Goal: Find contact information: Find contact information

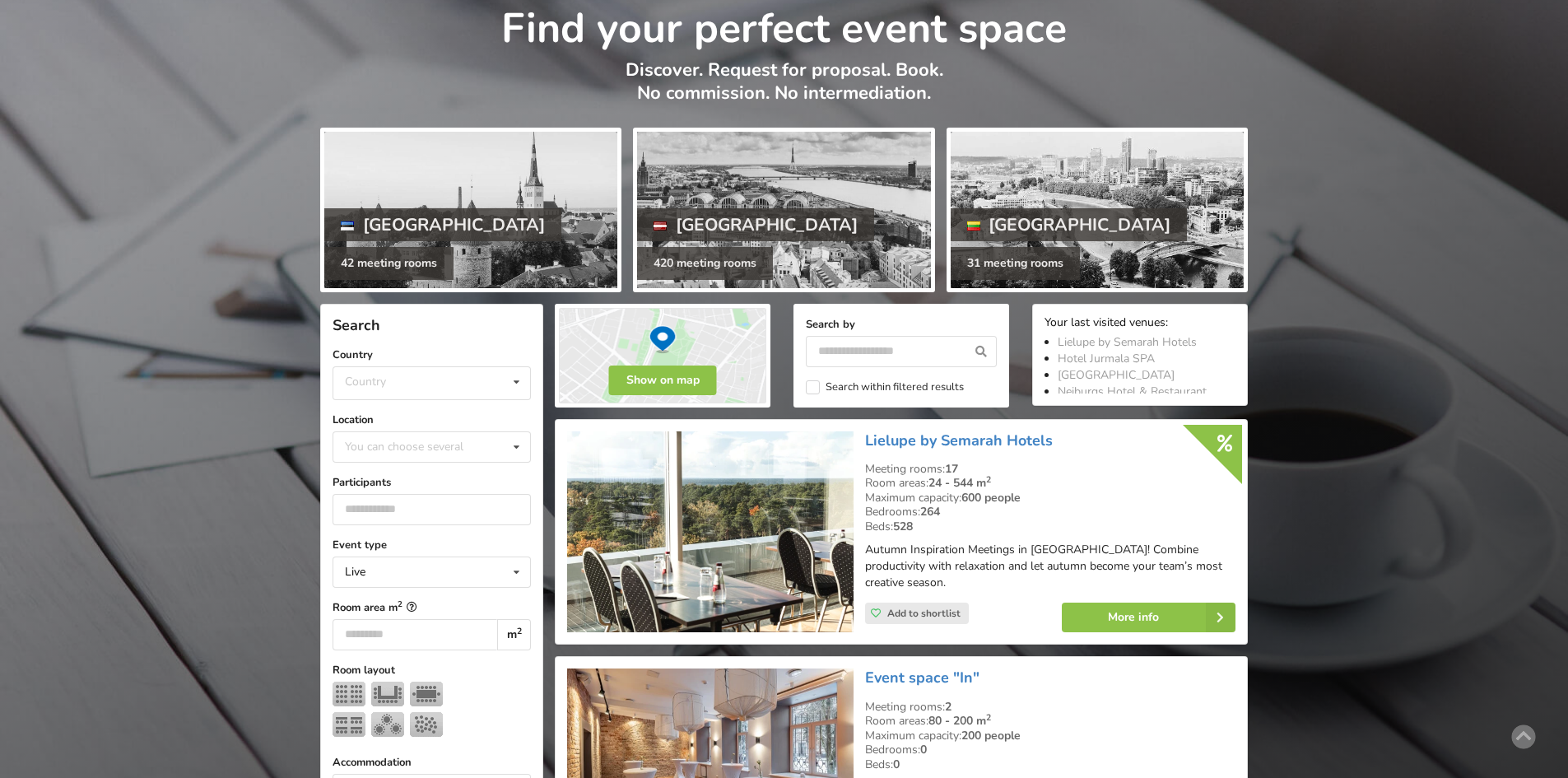
scroll to position [164, 0]
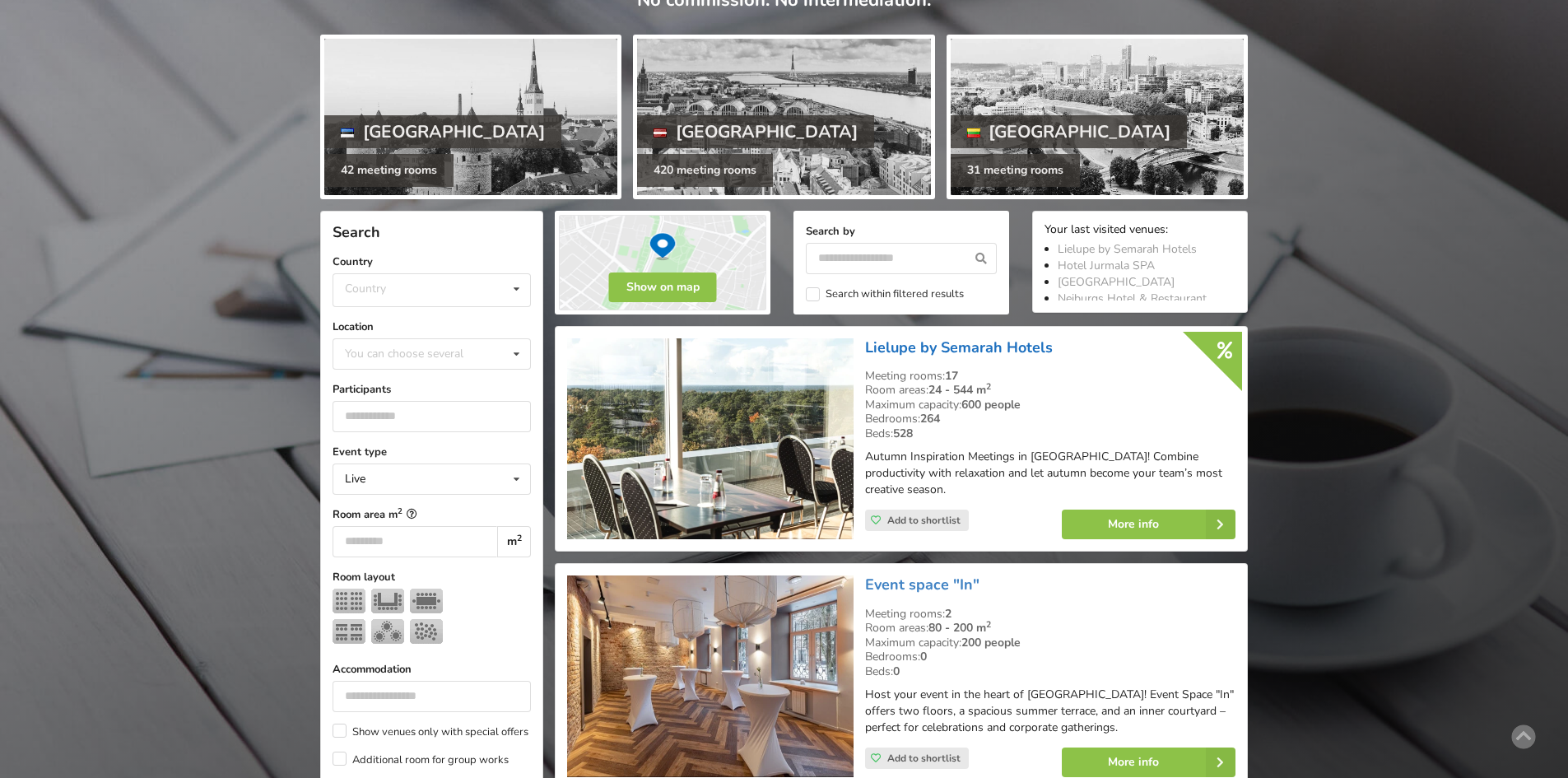
click at [917, 340] on link "Lielupe by Semarah Hotels" at bounding box center [959, 347] width 188 height 20
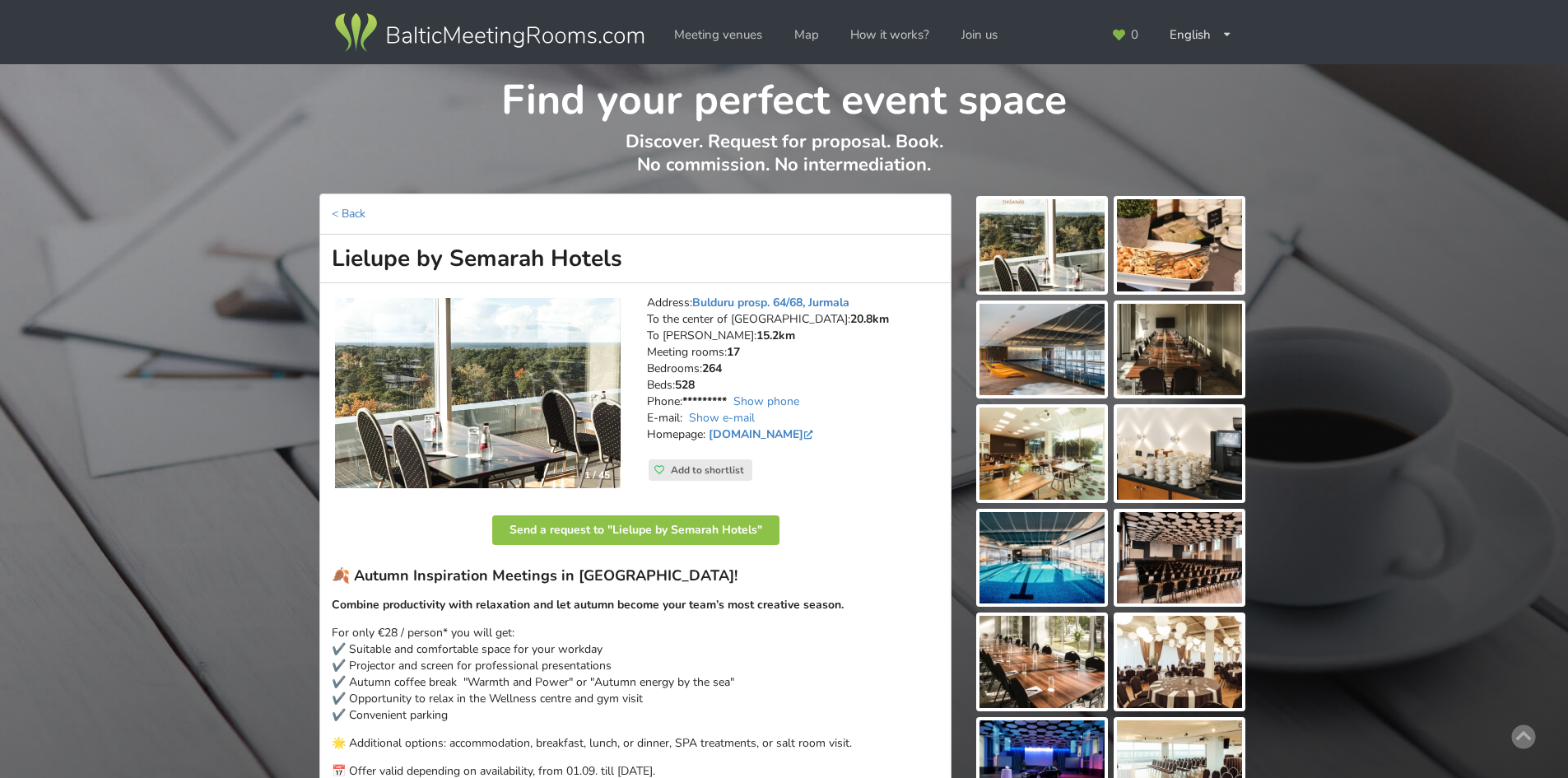
scroll to position [164, 0]
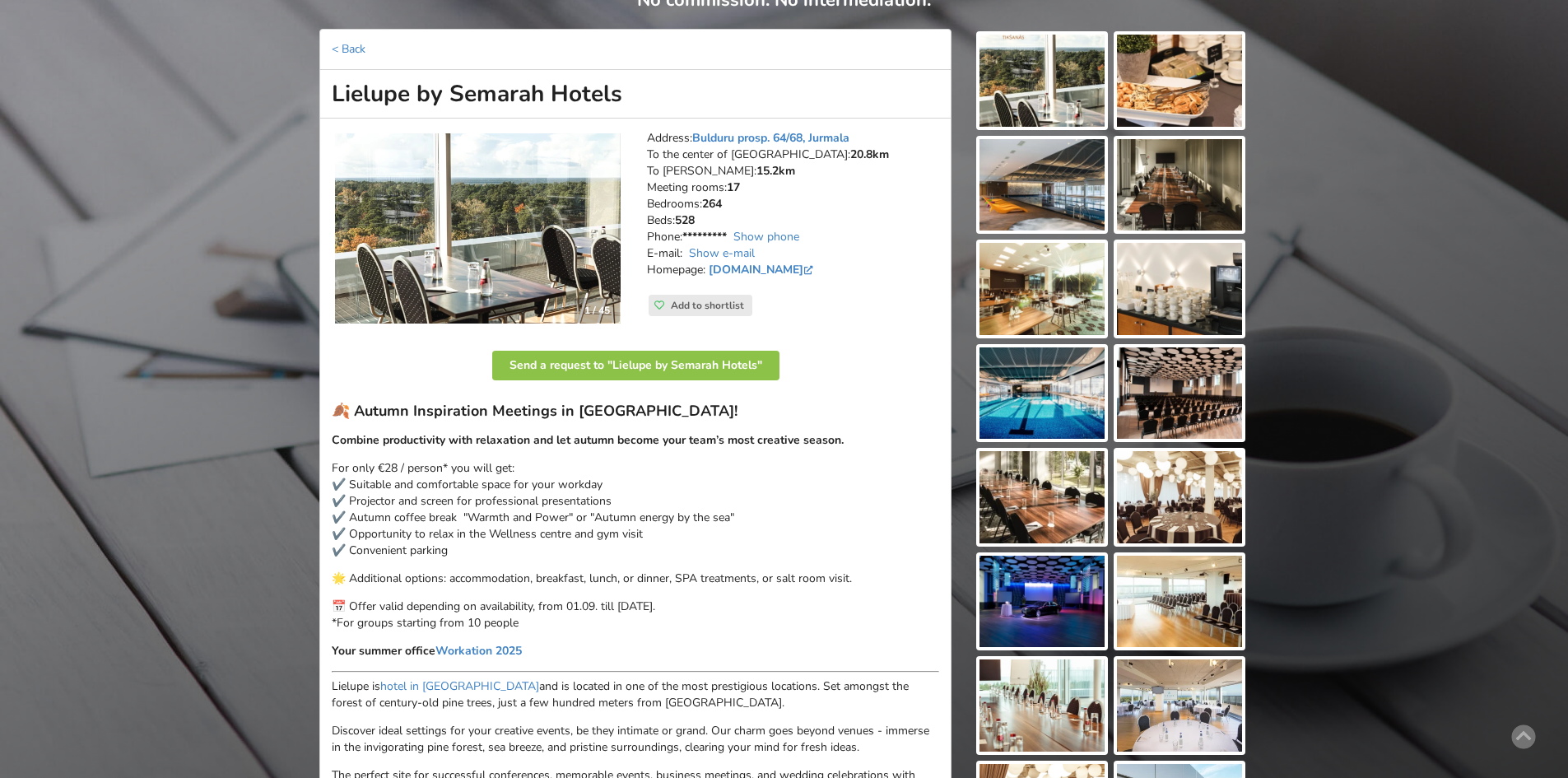
drag, startPoint x: 364, startPoint y: 405, endPoint x: 693, endPoint y: 547, distance: 358.3
click at [693, 547] on div "🍂 Autumn Inspiration Meetings in [GEOGRAPHIC_DATA]! Combine productivity with r…" at bounding box center [635, 662] width 608 height 522
click at [763, 233] on link "Show phone" at bounding box center [767, 236] width 66 height 16
click at [722, 252] on link "Show e-mail" at bounding box center [722, 253] width 66 height 16
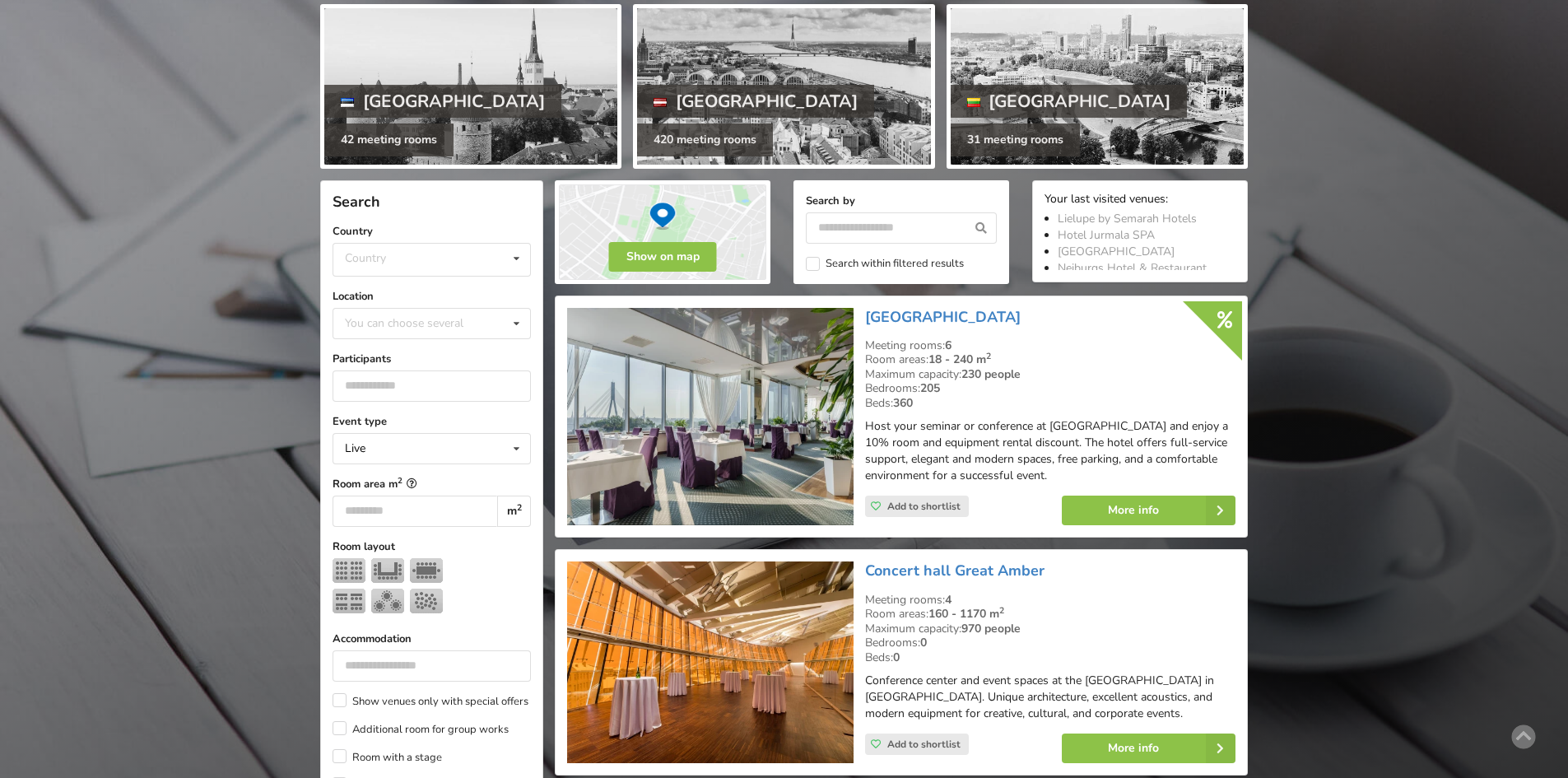
scroll to position [225, 0]
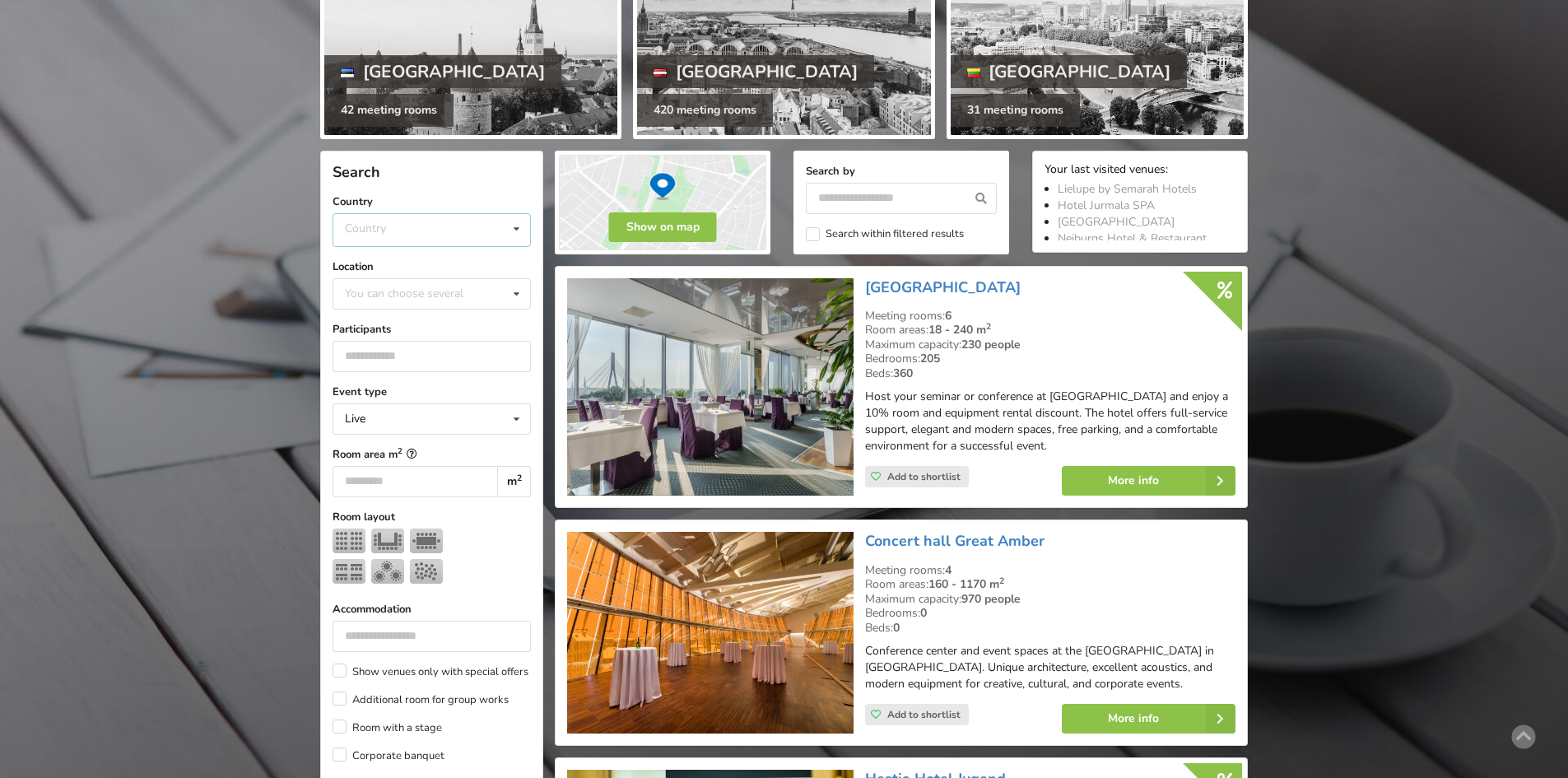
click at [401, 227] on div "Country Estonia Latvia Lithuania" at bounding box center [432, 229] width 198 height 34
click at [401, 285] on div "Latvia" at bounding box center [432, 291] width 196 height 30
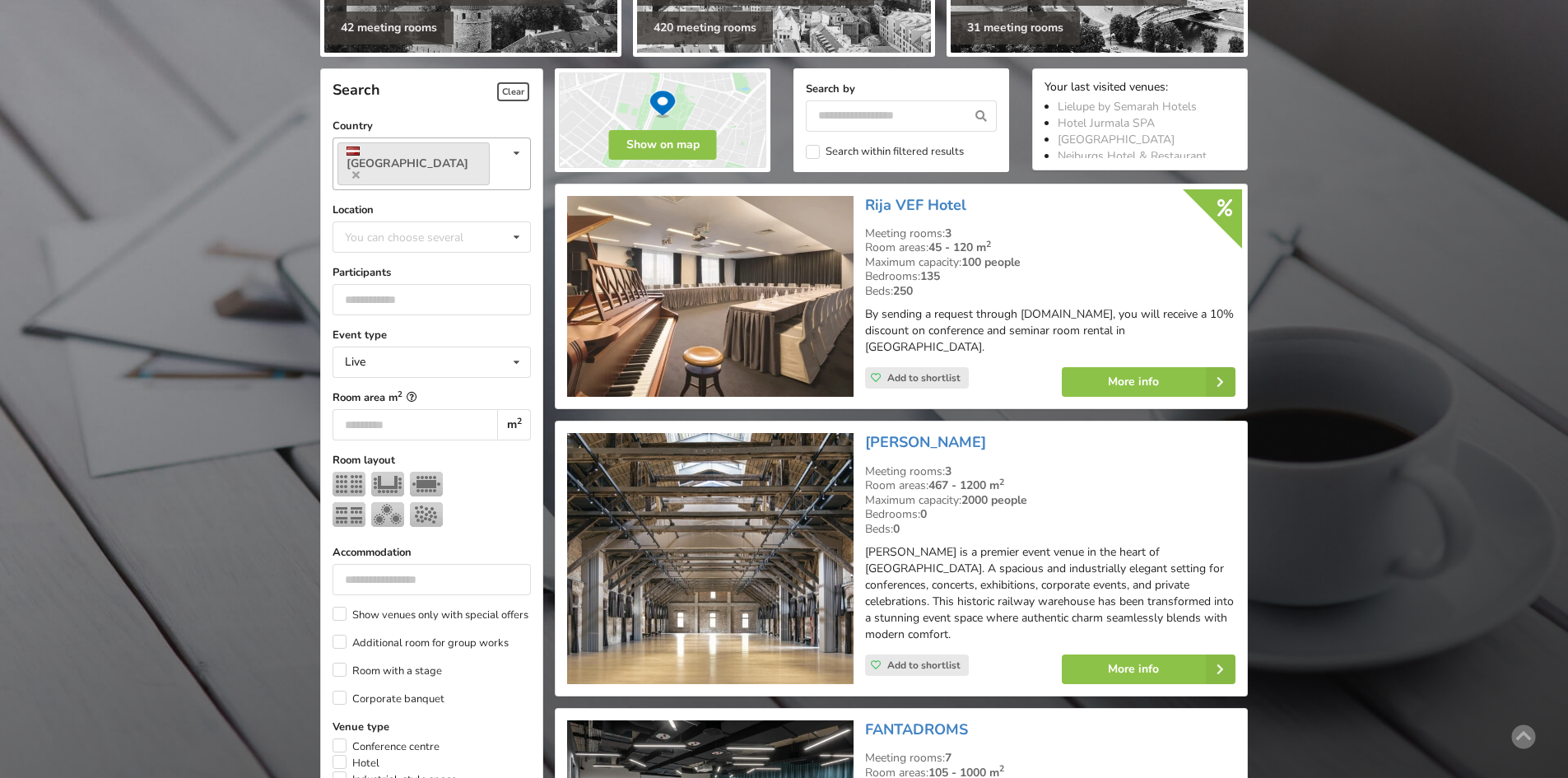
scroll to position [205, 0]
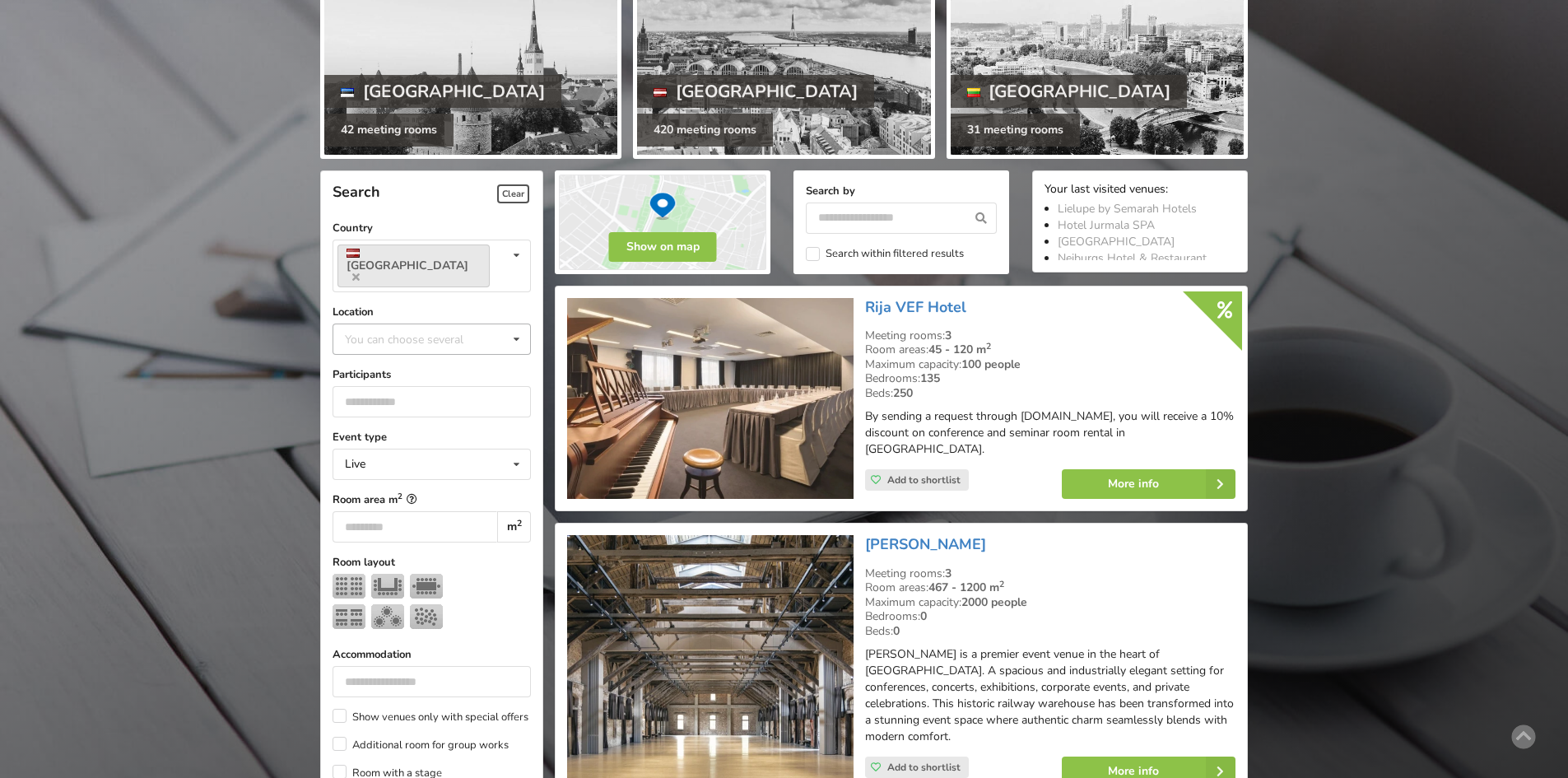
click at [375, 329] on div "You can choose several" at bounding box center [421, 339] width 160 height 19
click at [367, 506] on div "Riga" at bounding box center [432, 521] width 196 height 30
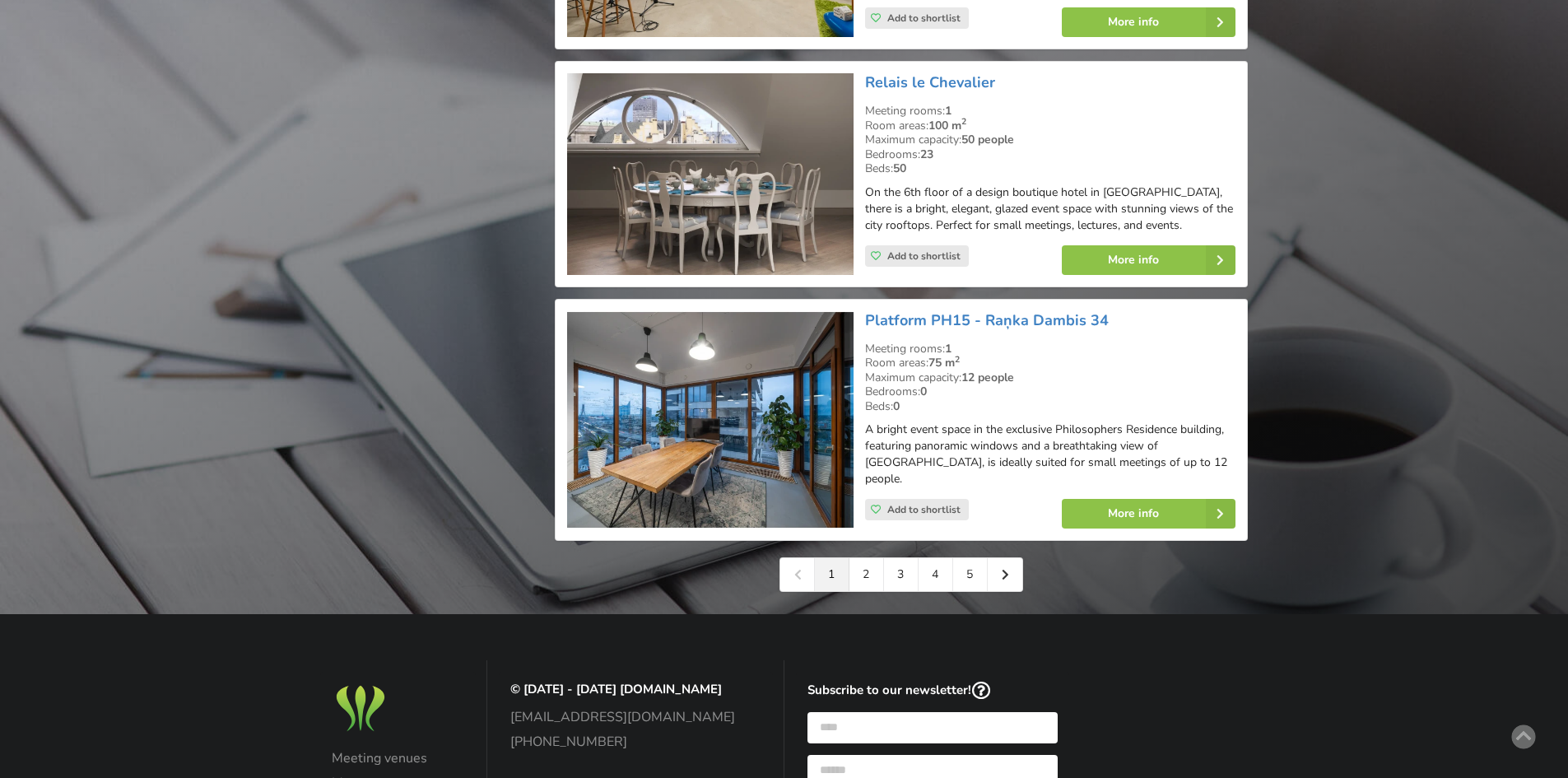
scroll to position [3663, 0]
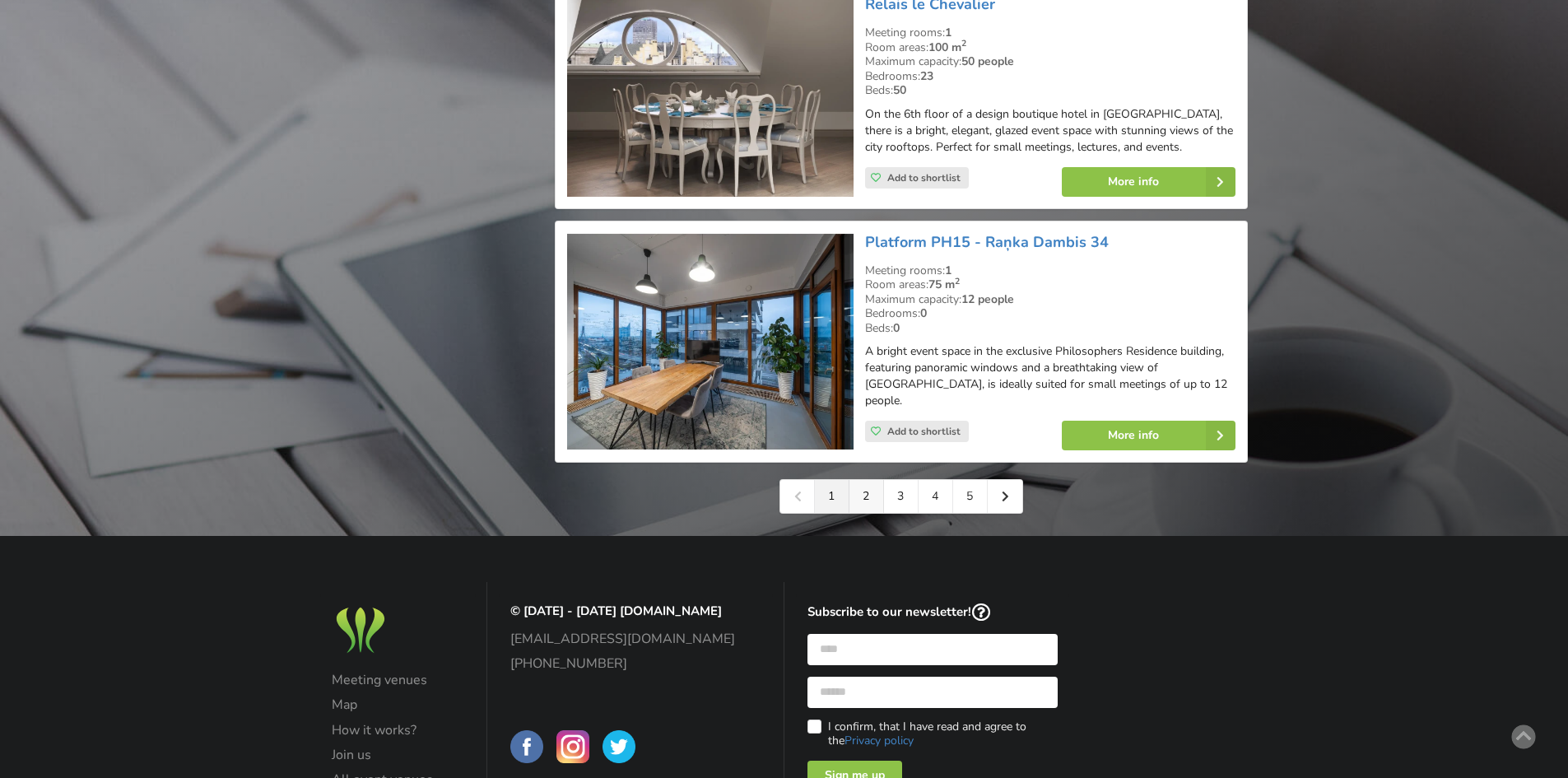
click at [860, 487] on link "2" at bounding box center [867, 496] width 35 height 33
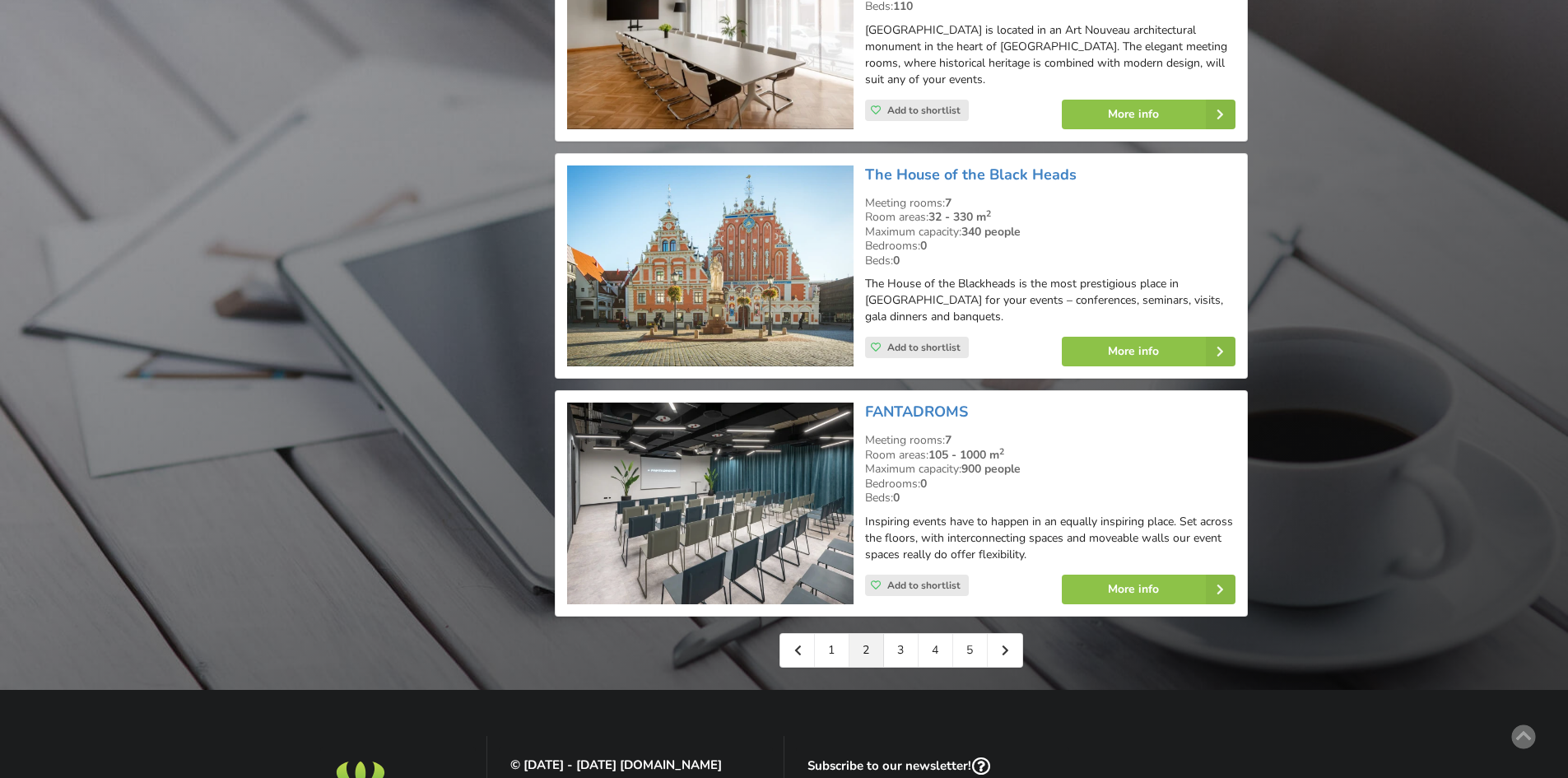
scroll to position [3622, 0]
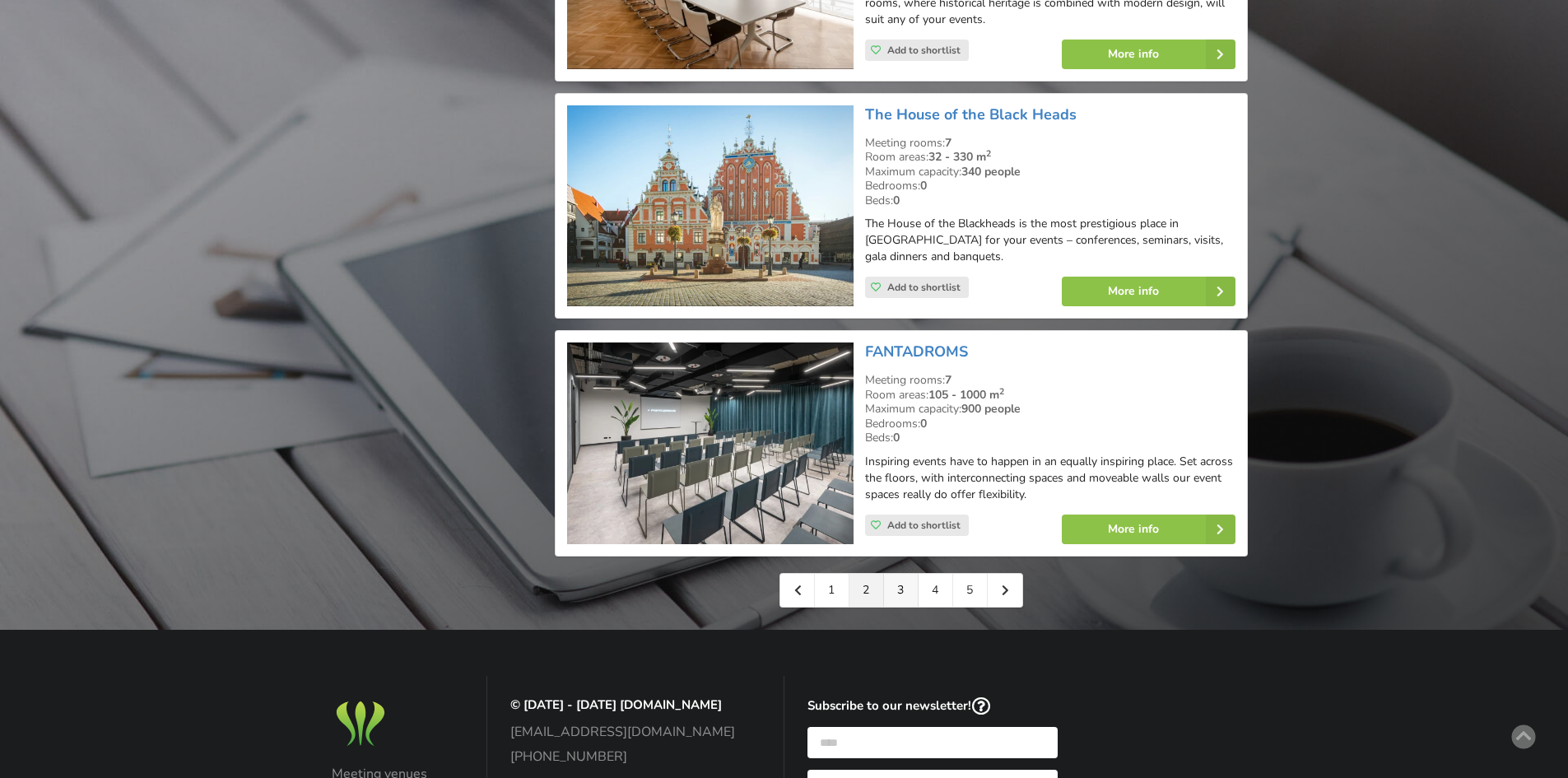
click at [909, 574] on link "3" at bounding box center [901, 590] width 35 height 33
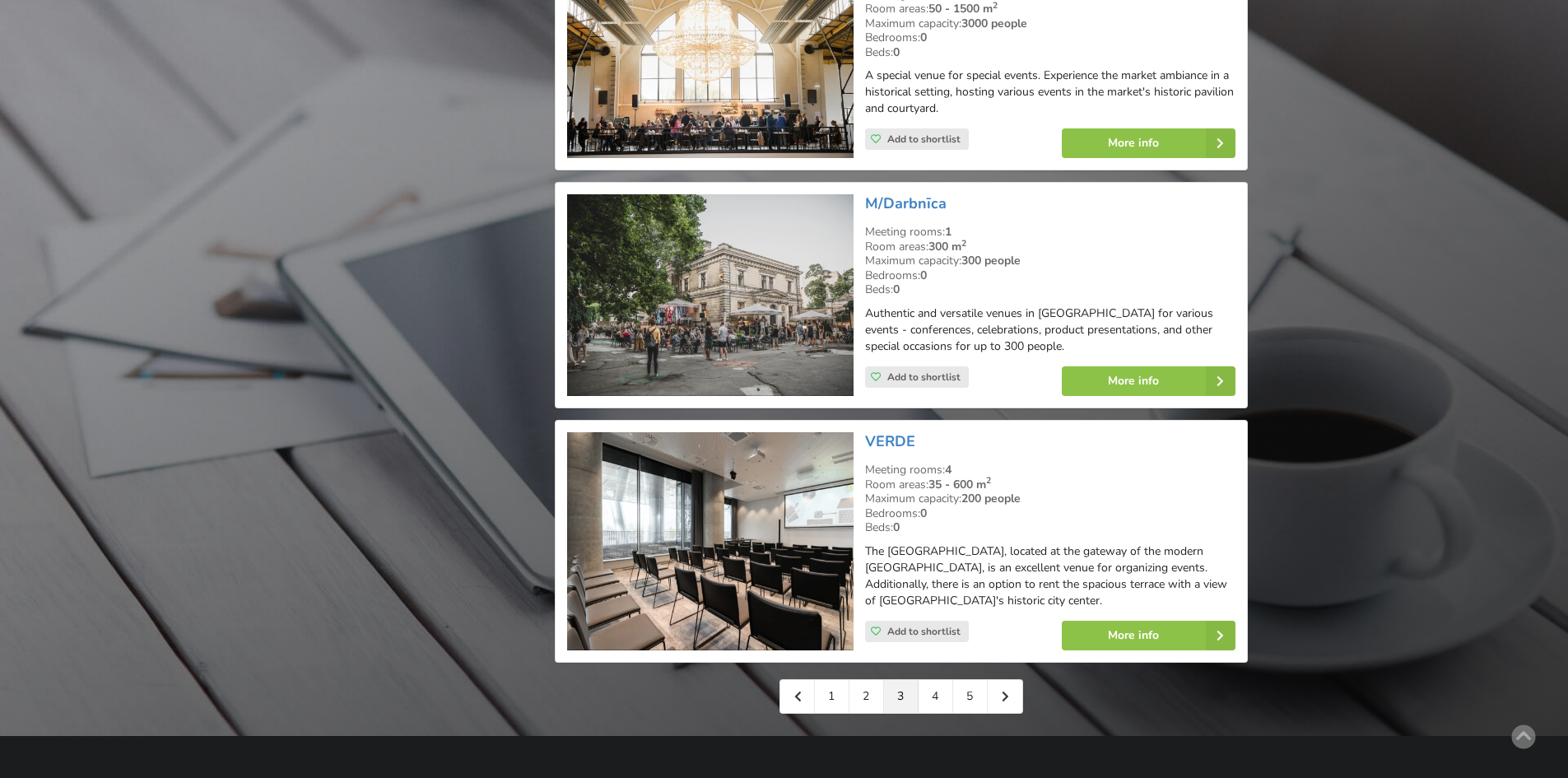
scroll to position [3622, 0]
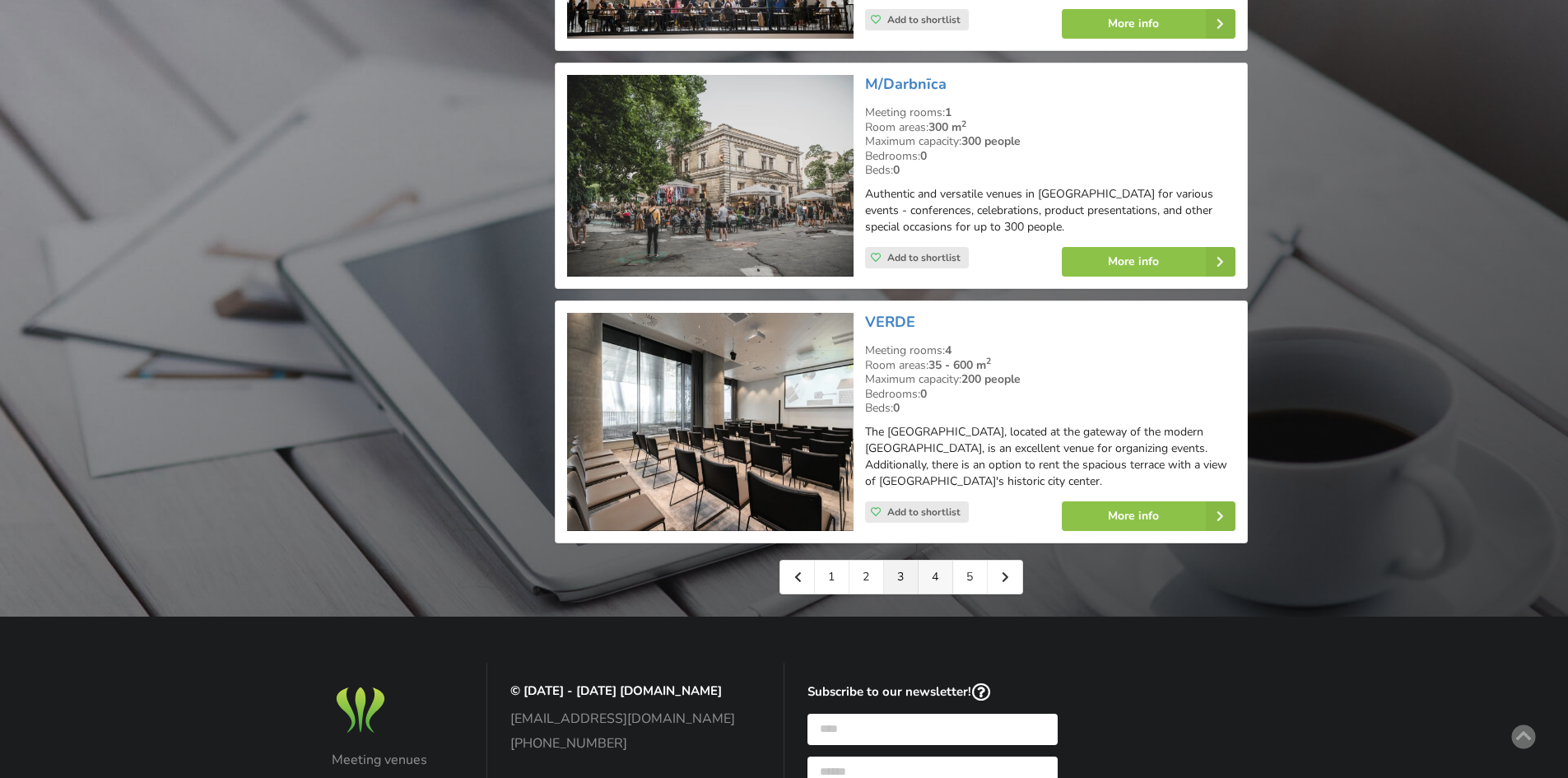
click at [938, 561] on link "4" at bounding box center [936, 577] width 35 height 33
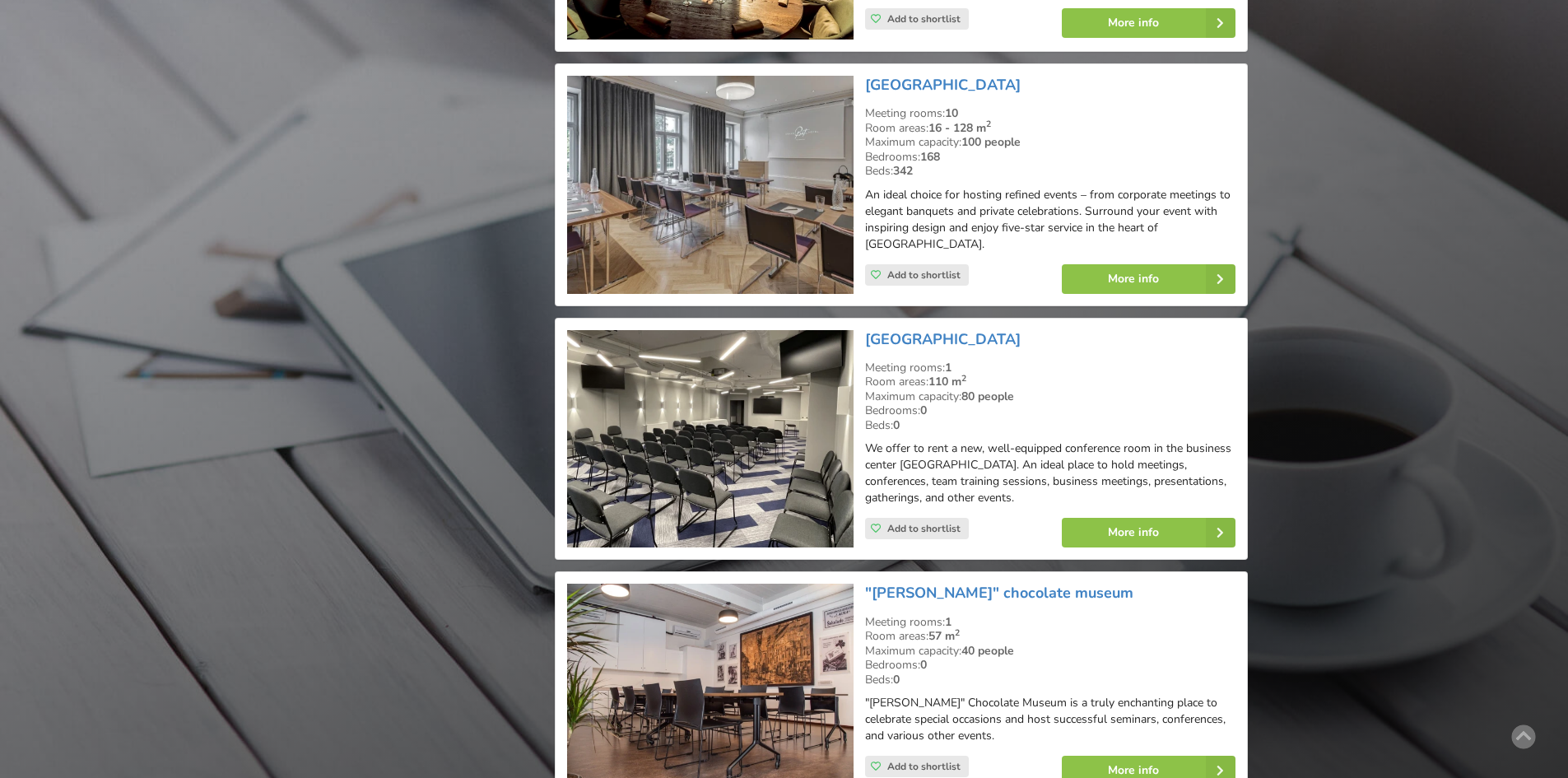
scroll to position [3046, 0]
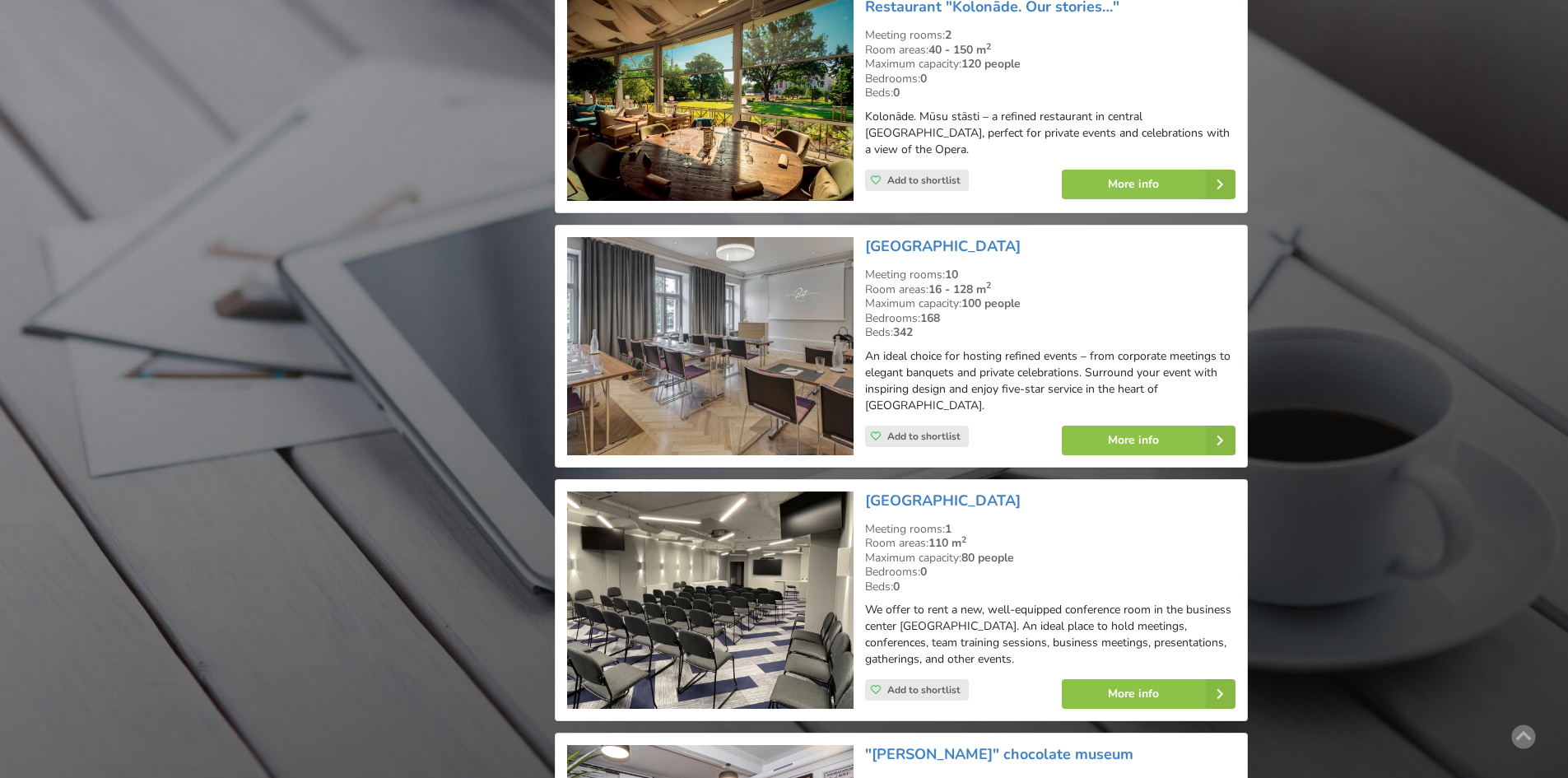
click at [1124, 414] on div "More info" at bounding box center [1149, 440] width 196 height 53
click at [1127, 426] on link "More info" at bounding box center [1149, 441] width 174 height 30
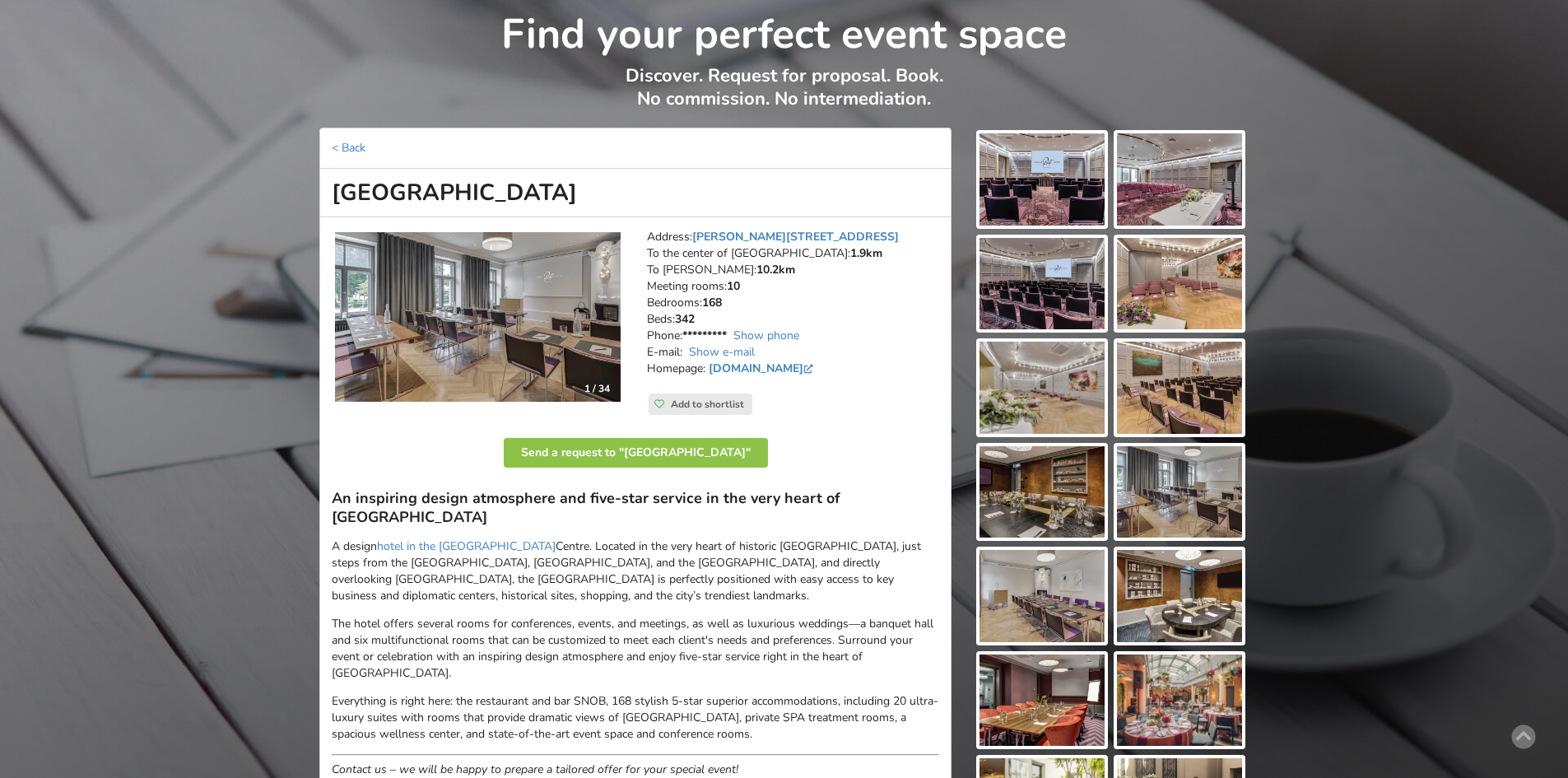
scroll to position [164, 0]
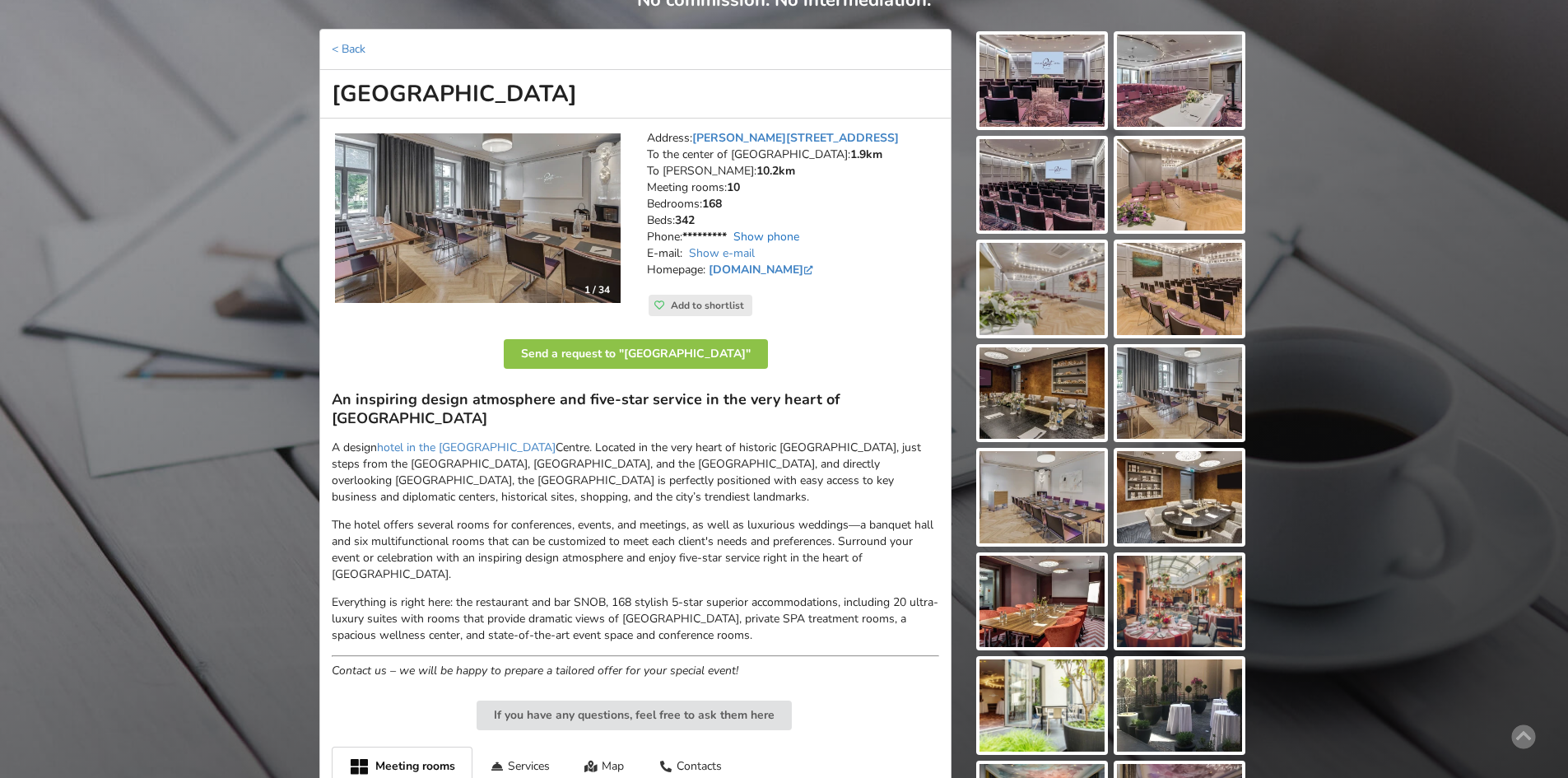
click at [785, 229] on link "Show phone" at bounding box center [767, 236] width 66 height 16
click at [734, 242] on link "[PHONE_NUMBER]" at bounding box center [734, 236] width 103 height 16
click at [744, 248] on link "Show e-mail" at bounding box center [722, 253] width 66 height 16
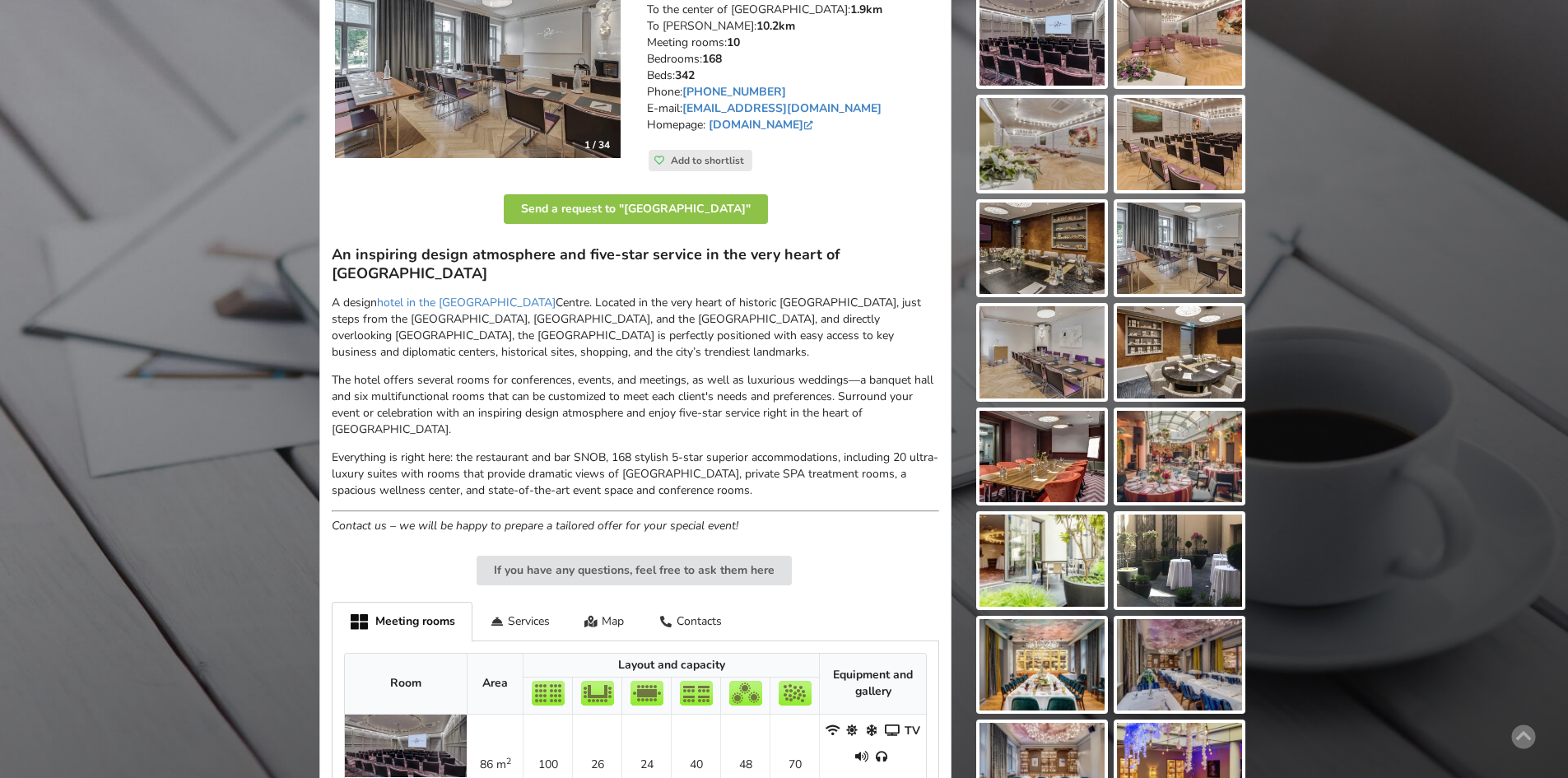
scroll to position [329, 0]
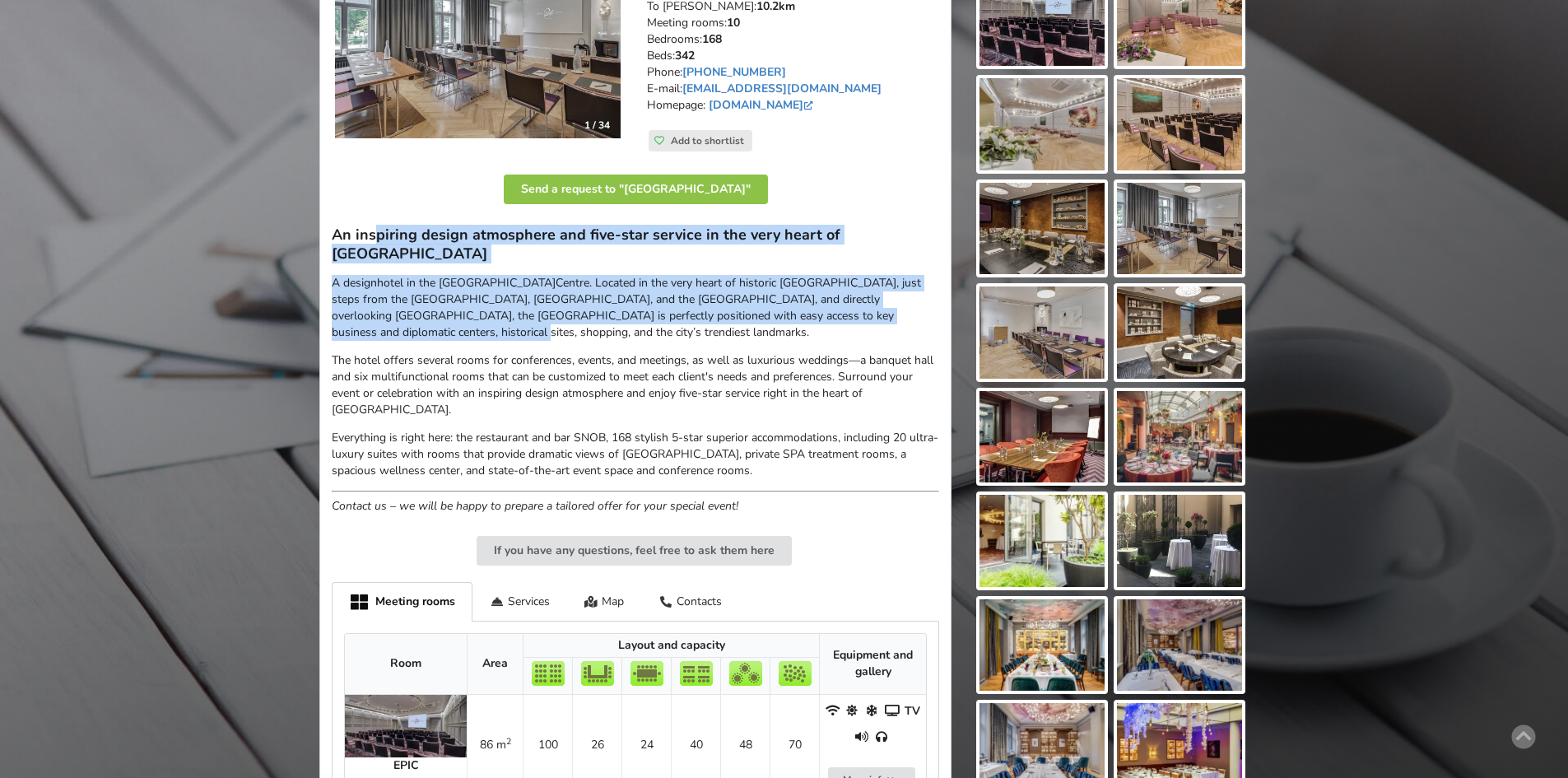
drag, startPoint x: 377, startPoint y: 225, endPoint x: 849, endPoint y: 296, distance: 477.3
click at [872, 296] on div "An inspiring design atmosphere and five-star service in the very heart of [GEOG…" at bounding box center [635, 370] width 608 height 289
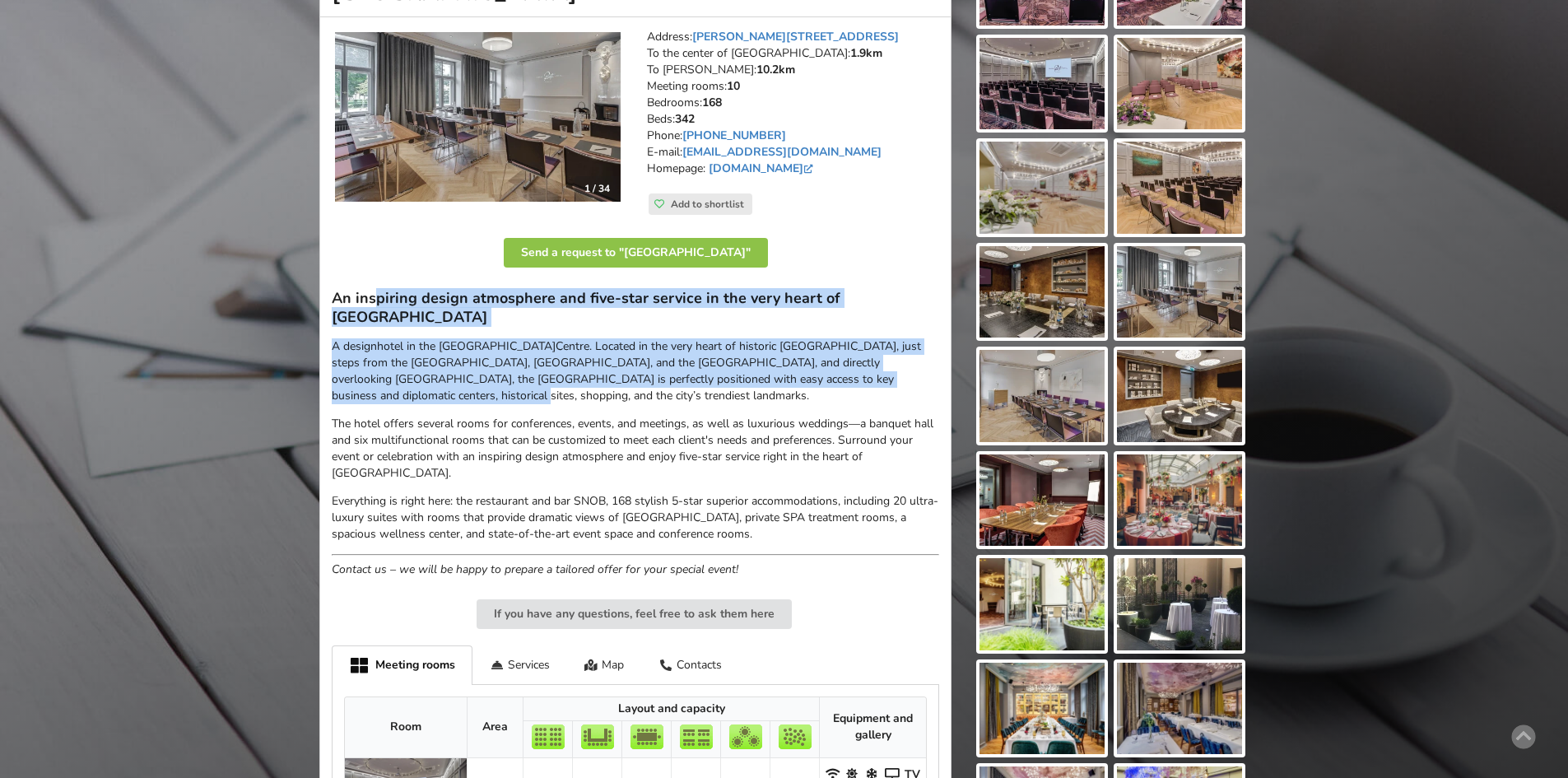
scroll to position [0, 0]
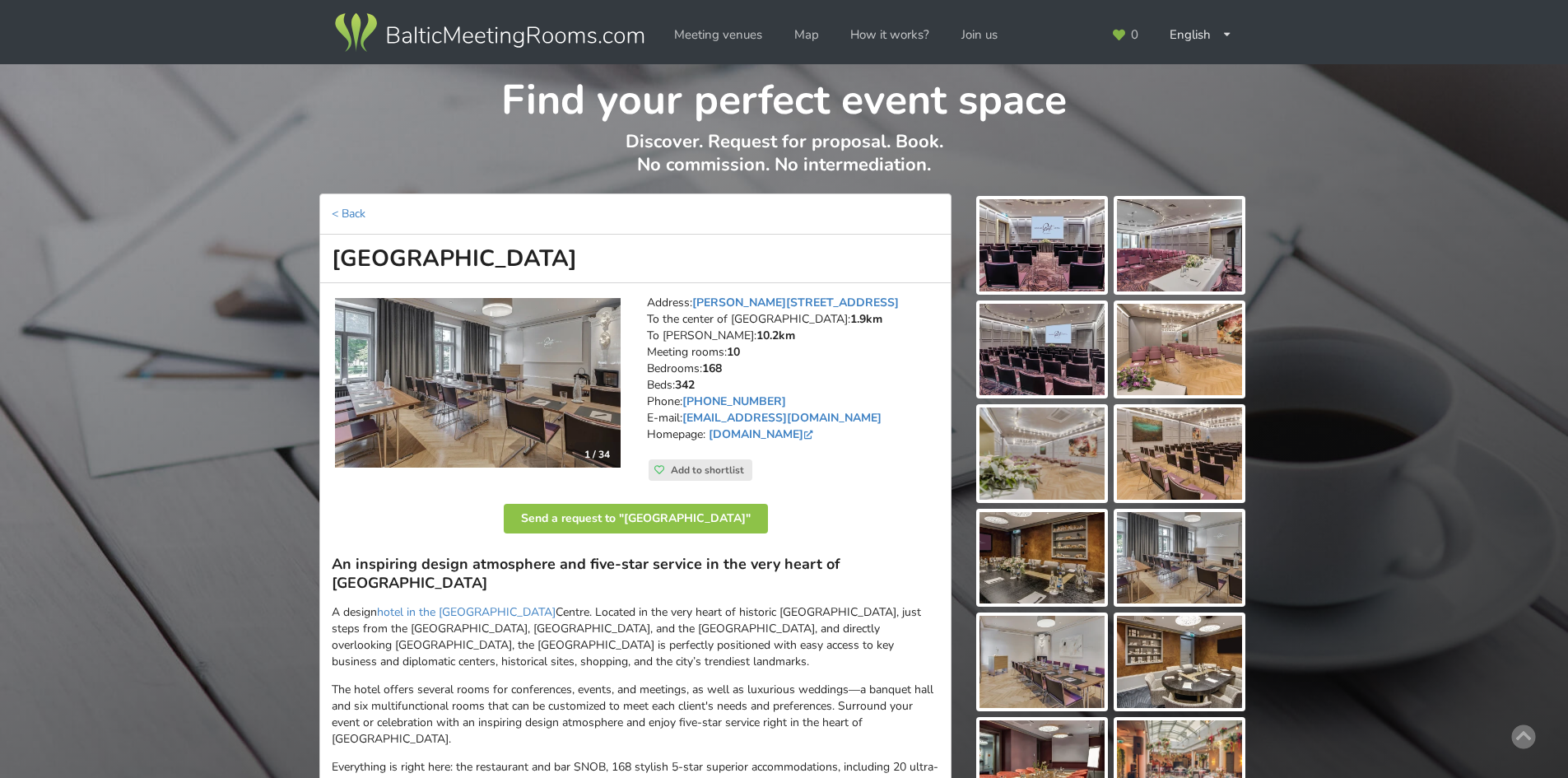
click at [951, 381] on div "Address: [PERSON_NAME][STREET_ADDRESS] To the center of [GEOGRAPHIC_DATA]: 1.9k…" at bounding box center [793, 388] width 316 height 209
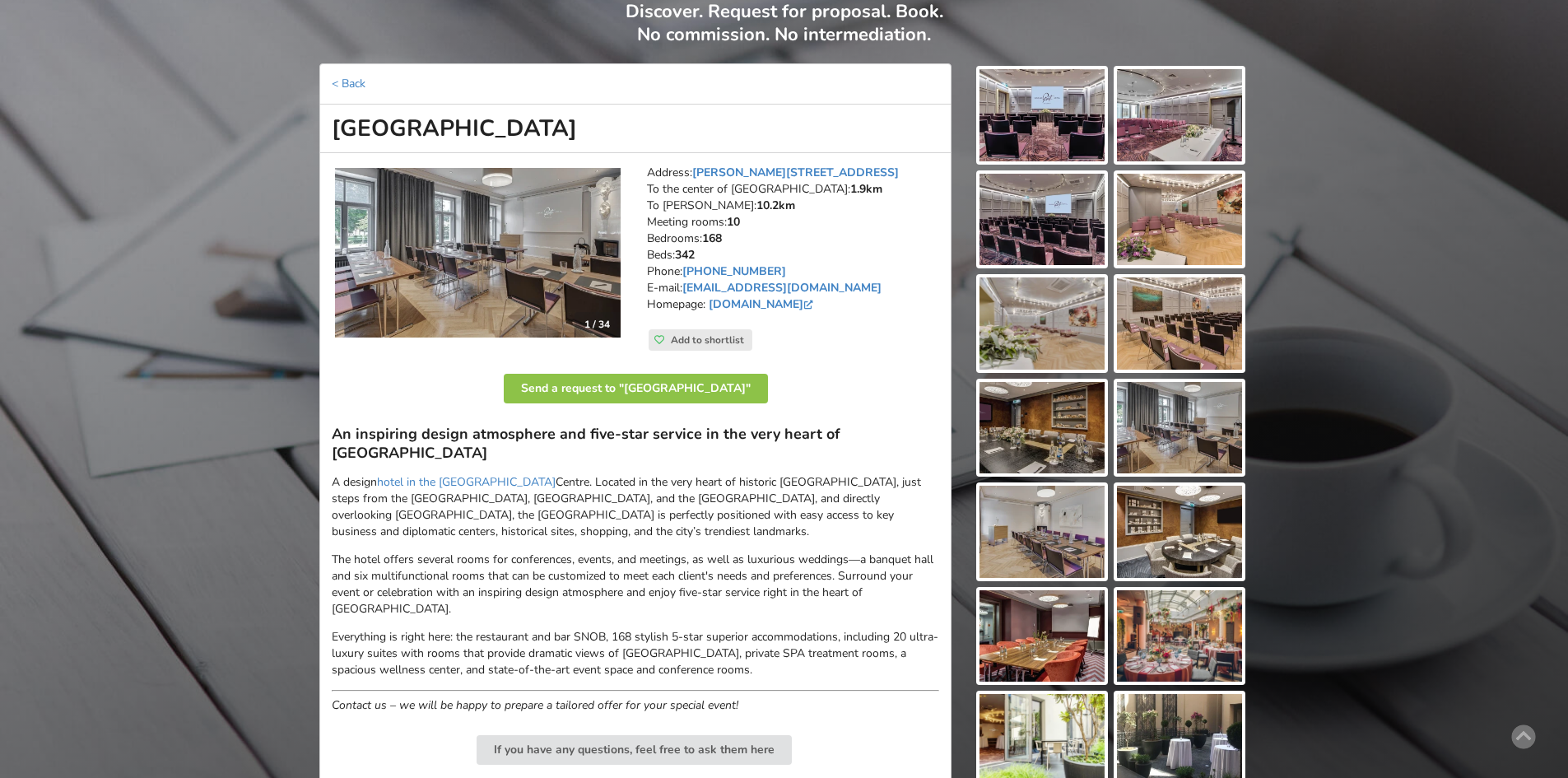
scroll to position [164, 0]
